Goal: Find specific page/section: Find specific page/section

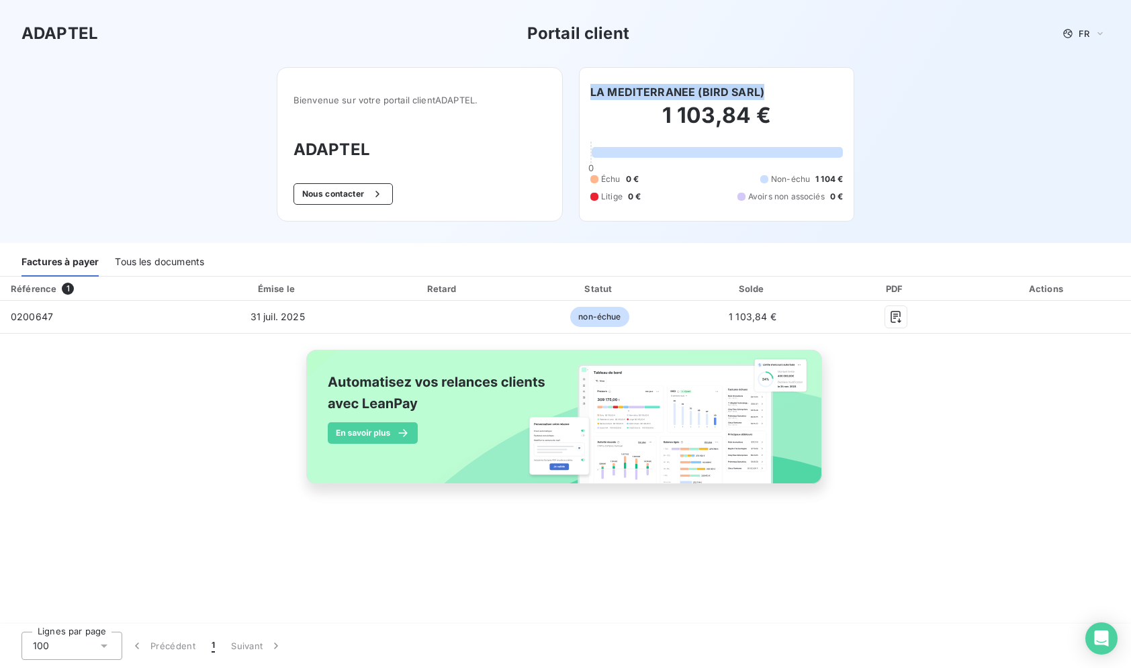
drag, startPoint x: 761, startPoint y: 86, endPoint x: 587, endPoint y: 91, distance: 174.1
click at [587, 91] on div "LA MEDITERRANEE (BIRD SARL) 1 103,84 € 0 Échu 0 € Non-échu 1 104 € Litige 0 € A…" at bounding box center [716, 144] width 275 height 155
copy h6 "LA MEDITERRANEE (BIRD SARL)"
